Goal: Task Accomplishment & Management: Complete application form

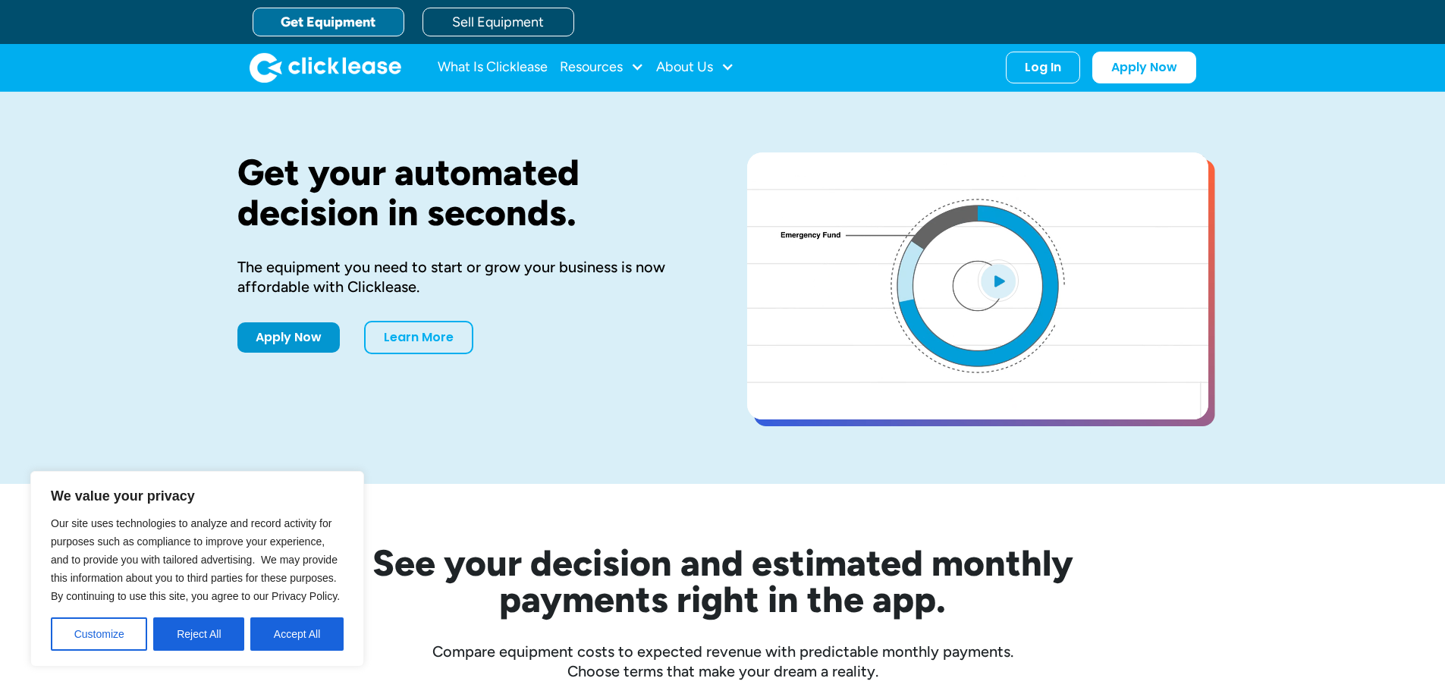
click at [349, 30] on link "Get Equipment" at bounding box center [329, 22] width 152 height 29
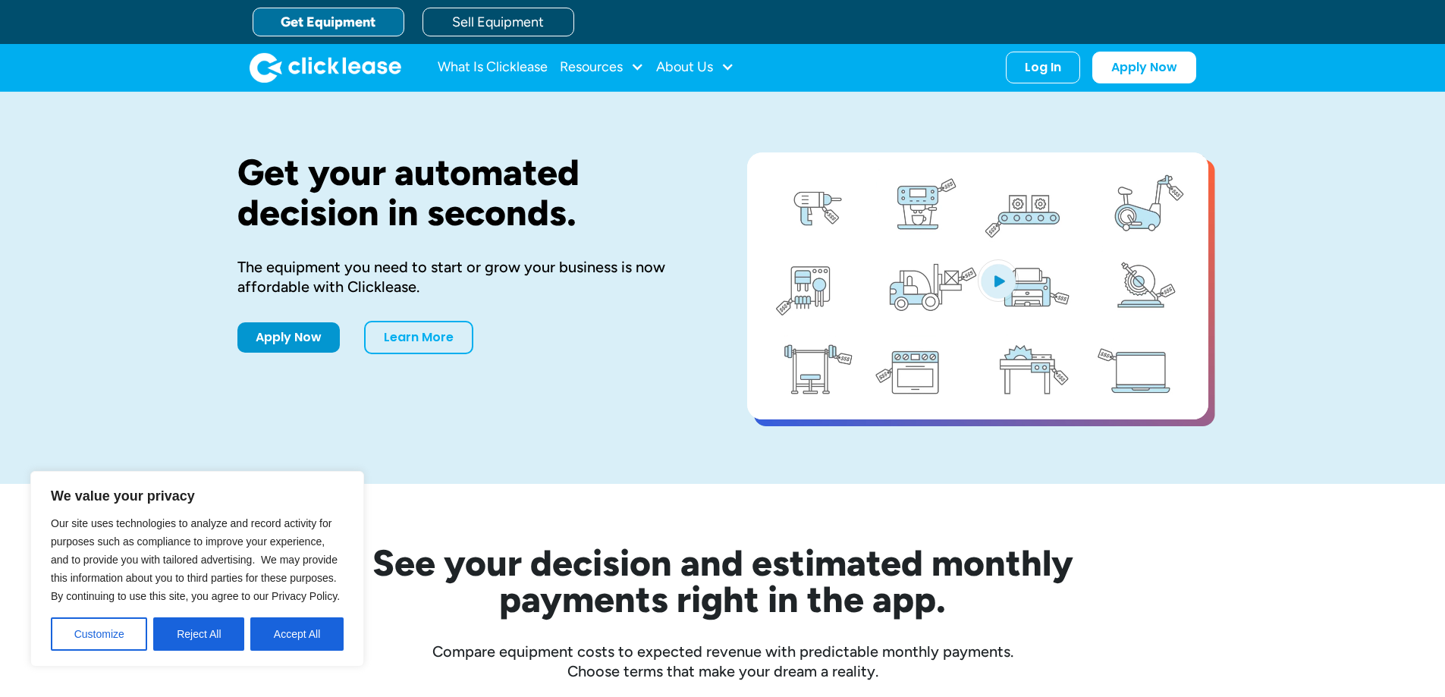
click at [296, 636] on button "Accept All" at bounding box center [296, 633] width 93 height 33
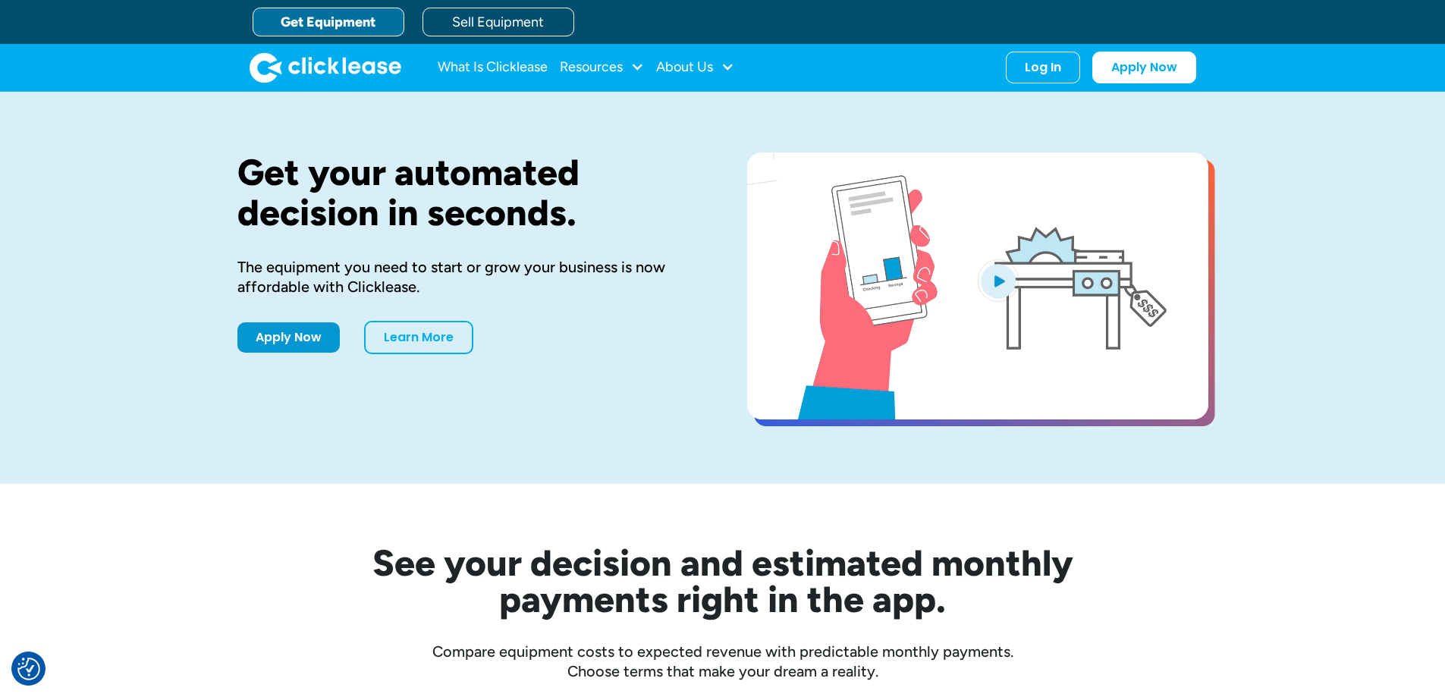
click at [1151, 46] on div "What Is Clicklease Resources Blog Case Studies Videos FAQs About Us About Us Ca…" at bounding box center [723, 67] width 947 height 47
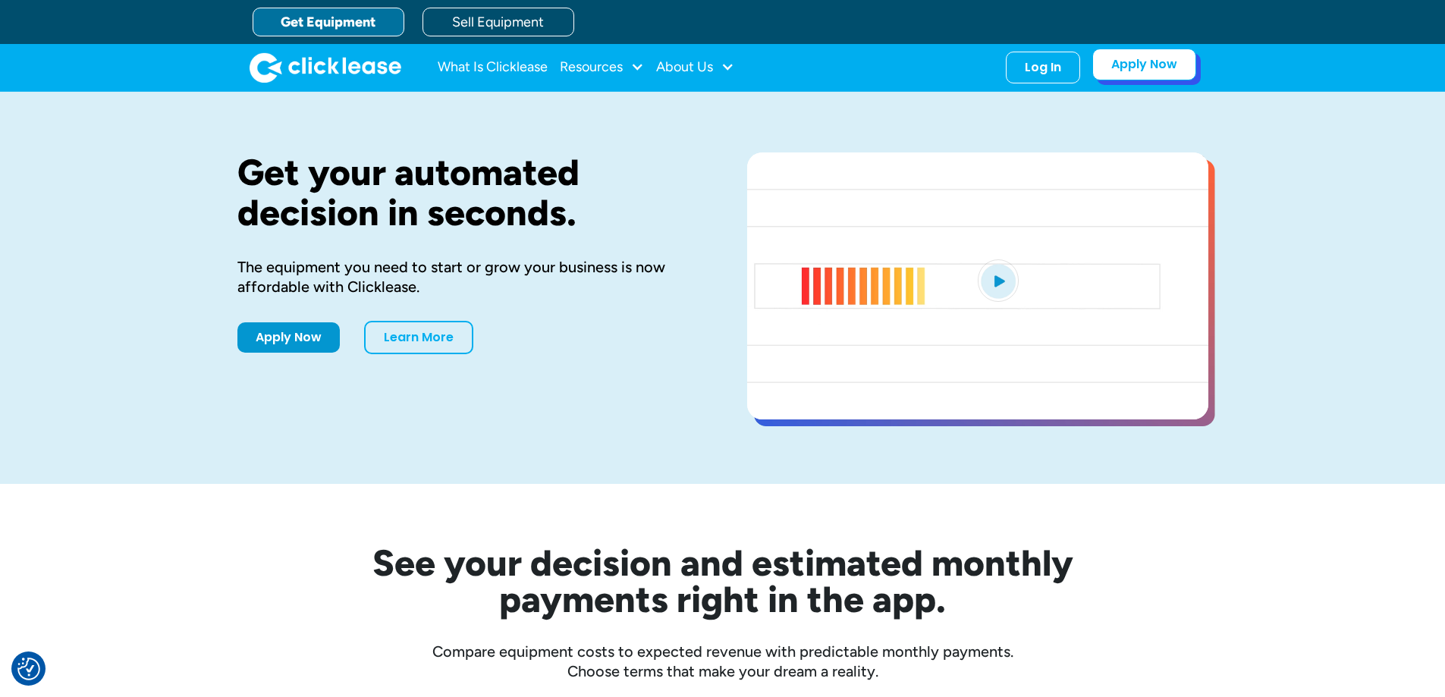
click at [1142, 55] on link "Apply Now" at bounding box center [1144, 65] width 104 height 32
